Goal: Find specific page/section: Find specific page/section

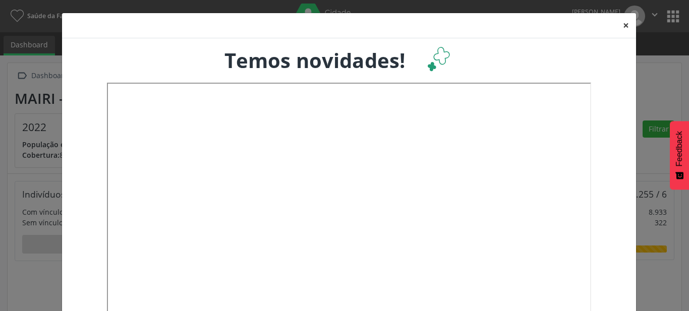
click at [625, 27] on button "×" at bounding box center [626, 25] width 20 height 25
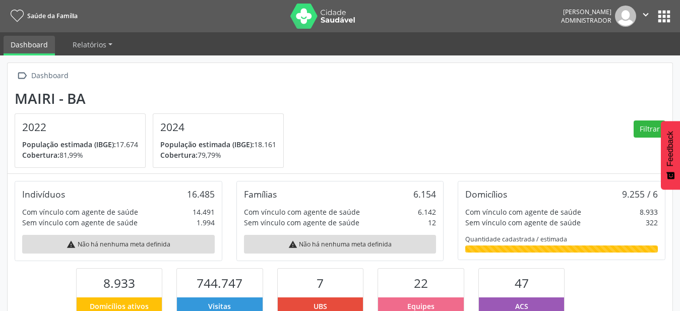
click at [667, 18] on button "apps" at bounding box center [665, 17] width 18 height 18
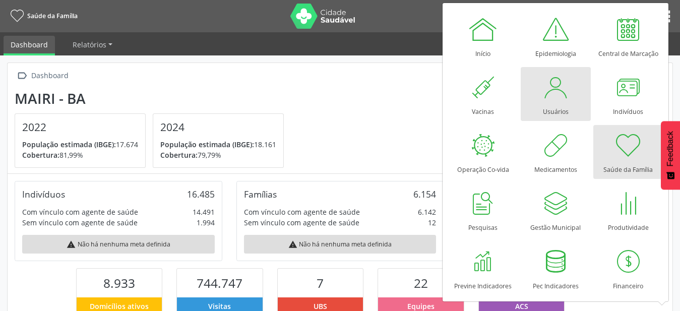
scroll to position [167, 222]
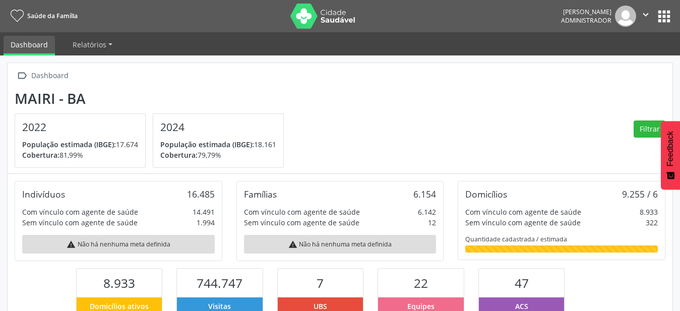
click at [664, 19] on button "apps" at bounding box center [665, 17] width 18 height 18
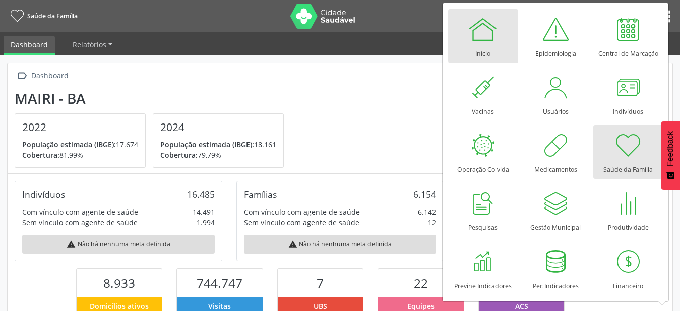
click at [485, 30] on div at bounding box center [483, 29] width 30 height 30
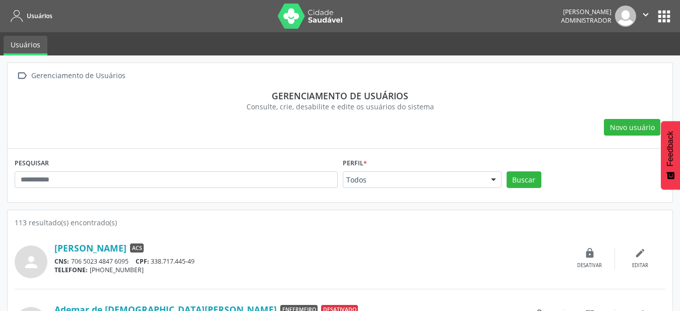
click at [498, 182] on div at bounding box center [493, 180] width 15 height 17
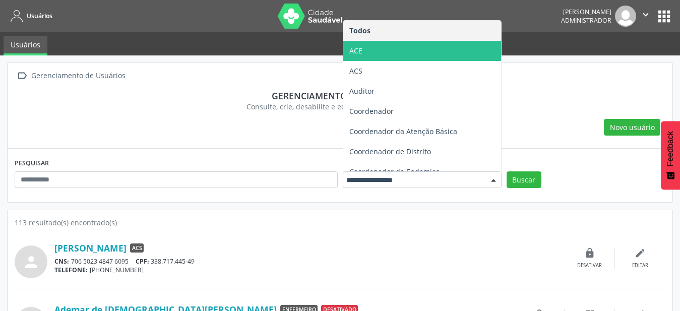
click at [444, 55] on span "ACE" at bounding box center [423, 51] width 158 height 20
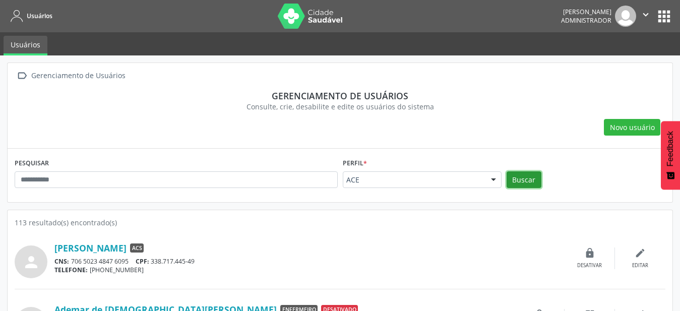
click at [530, 182] on button "Buscar" at bounding box center [524, 180] width 35 height 17
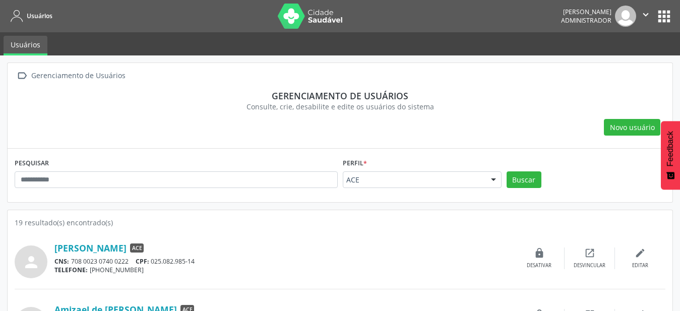
scroll to position [154, 0]
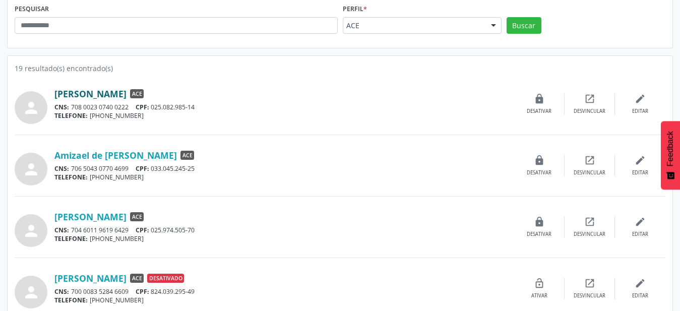
click at [122, 96] on link "Alex Amaral de Oliveira" at bounding box center [90, 93] width 72 height 11
click at [140, 150] on link "Amizael de Jesus Gomes" at bounding box center [115, 155] width 123 height 11
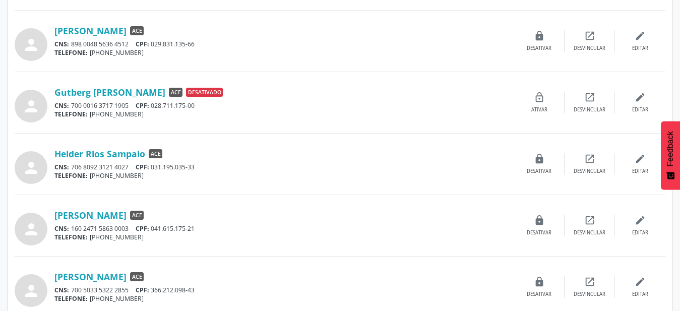
scroll to position [720, 0]
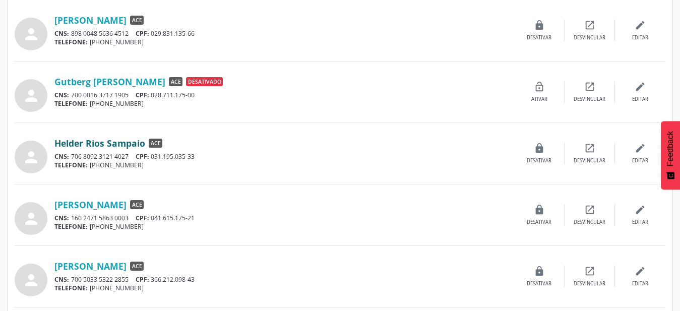
click at [110, 143] on link "Helder Rios Sampaio" at bounding box center [99, 143] width 91 height 11
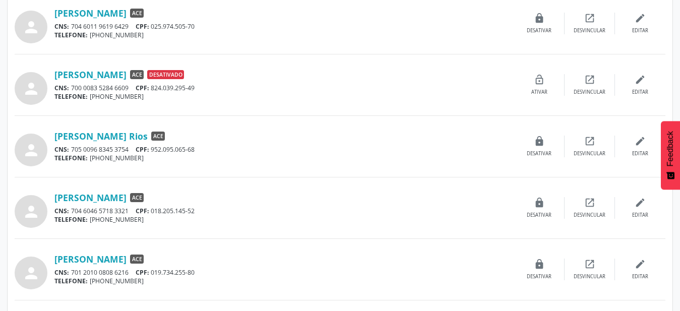
scroll to position [101, 0]
